Goal: Communication & Community: Connect with others

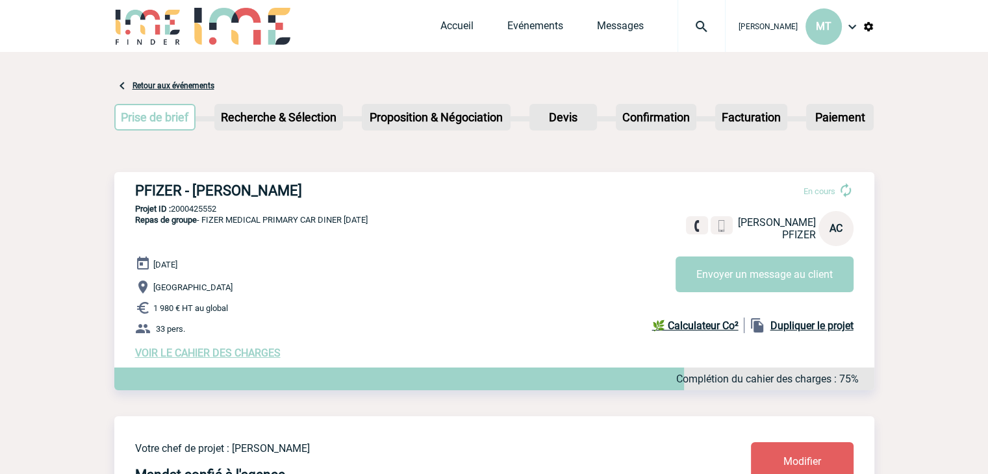
drag, startPoint x: 890, startPoint y: 169, endPoint x: 887, endPoint y: 149, distance: 20.9
drag, startPoint x: 101, startPoint y: 162, endPoint x: 89, endPoint y: 160, distance: 12.6
drag, startPoint x: 110, startPoint y: 71, endPoint x: 87, endPoint y: 75, distance: 23.0
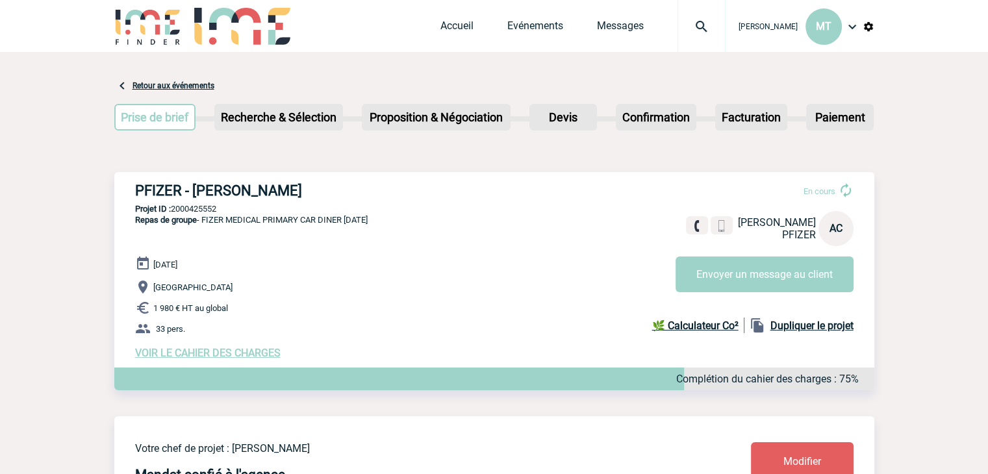
click at [635, 21] on link "Messages" at bounding box center [620, 28] width 47 height 18
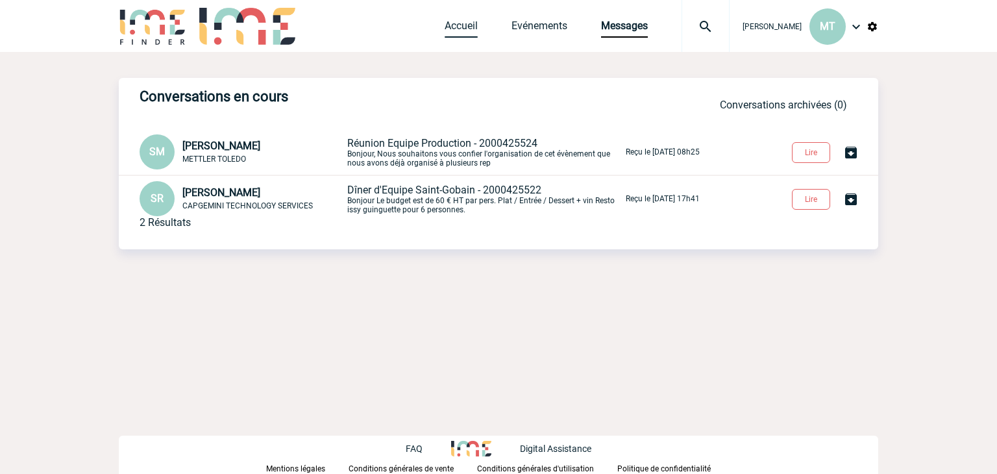
click at [445, 27] on link "Accueil" at bounding box center [461, 28] width 33 height 18
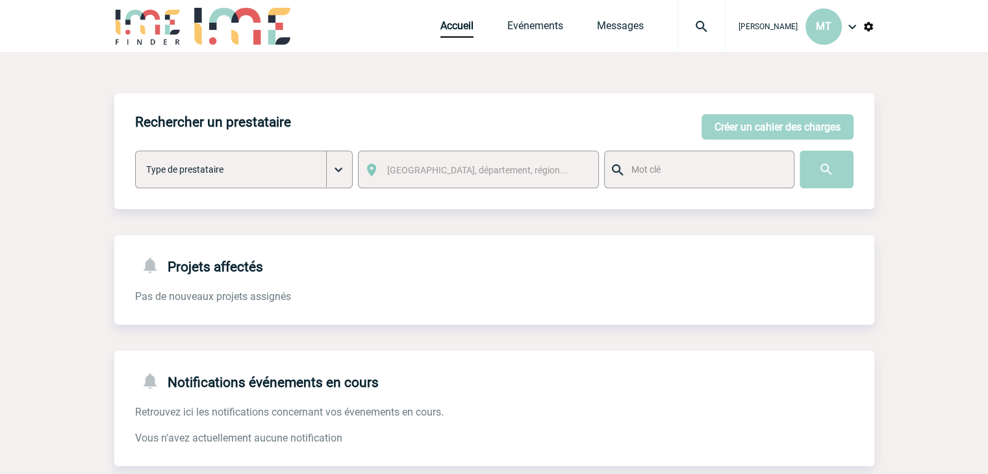
drag, startPoint x: 863, startPoint y: 97, endPoint x: 878, endPoint y: 84, distance: 19.4
drag, startPoint x: 878, startPoint y: 84, endPoint x: 888, endPoint y: 80, distance: 11.3
click at [888, 80] on body "[PERSON_NAME] MT Accueil Evénements" at bounding box center [494, 330] width 988 height 660
drag, startPoint x: 875, startPoint y: 90, endPoint x: 893, endPoint y: 81, distance: 20.3
click at [899, 85] on body "[PERSON_NAME] MT Accueil Evénements" at bounding box center [494, 330] width 988 height 660
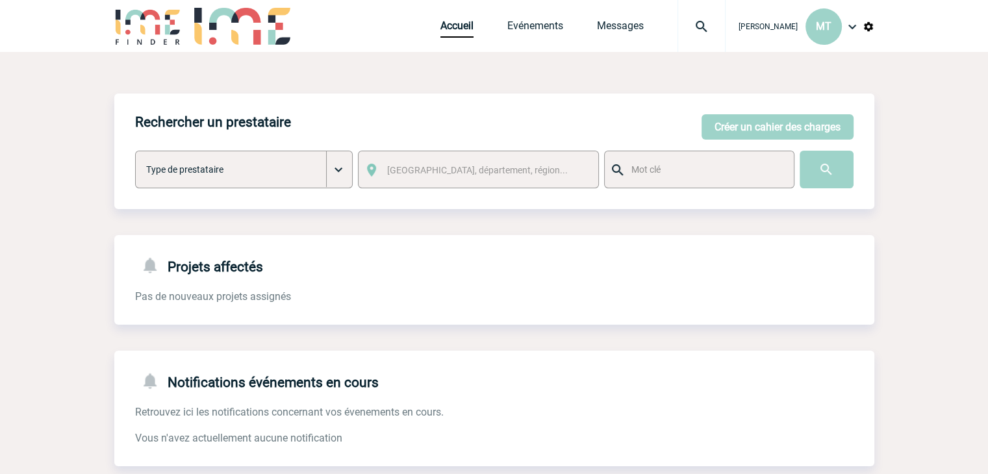
drag, startPoint x: 872, startPoint y: 93, endPoint x: 880, endPoint y: 89, distance: 8.7
click at [880, 89] on body "[PERSON_NAME] MT Accueil Evénements" at bounding box center [494, 330] width 988 height 660
